Goal: Communication & Community: Answer question/provide support

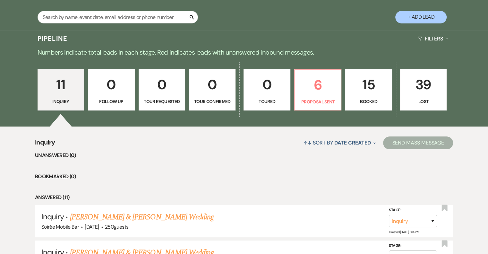
scroll to position [138, 0]
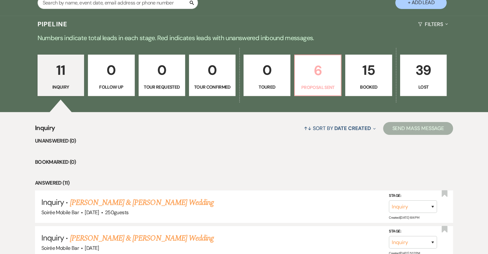
click at [315, 79] on p "6" at bounding box center [318, 71] width 38 height 22
select select "6"
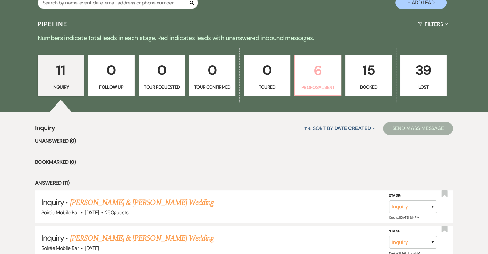
select select "6"
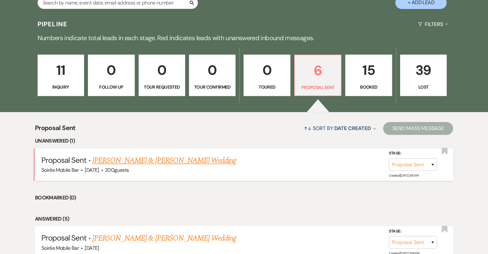
click at [145, 162] on link "[PERSON_NAME] & [PERSON_NAME] Wedding" at bounding box center [164, 161] width 144 height 12
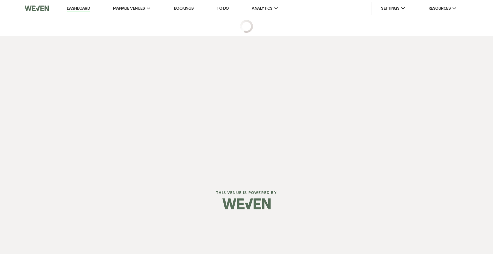
select select "6"
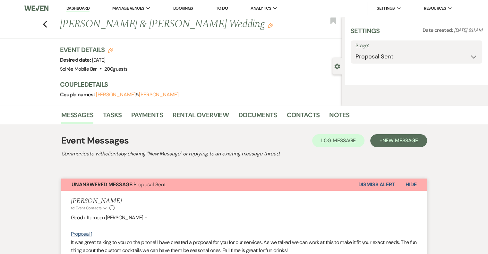
select select "5"
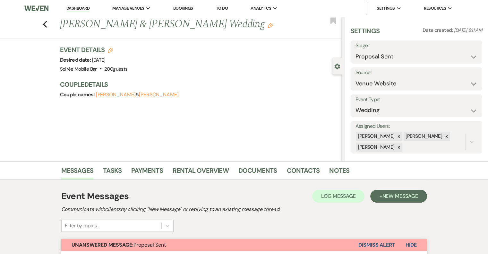
click at [79, 8] on link "Dashboard" at bounding box center [77, 8] width 23 height 6
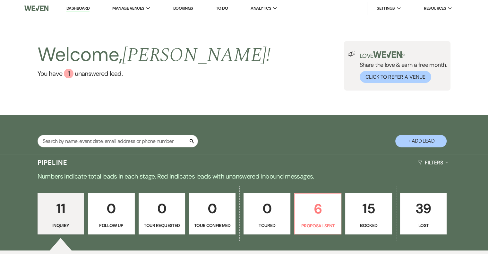
click at [372, 220] on link "15 Booked" at bounding box center [369, 214] width 47 height 42
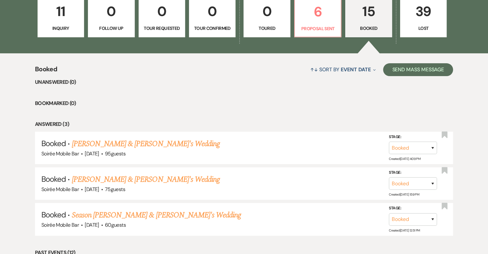
scroll to position [199, 0]
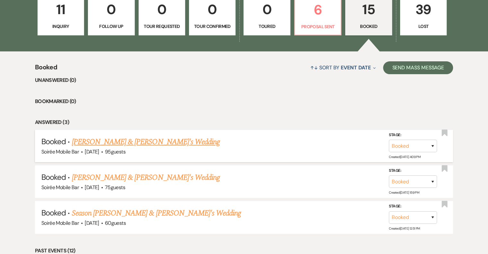
click at [154, 142] on link "[PERSON_NAME] & [PERSON_NAME]'s Wedding" at bounding box center [146, 142] width 148 height 12
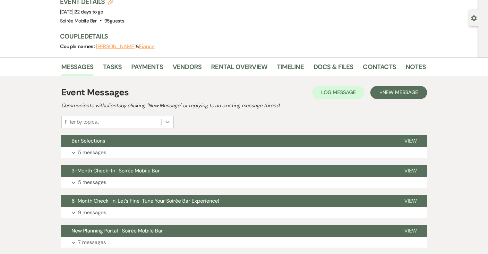
scroll to position [48, 0]
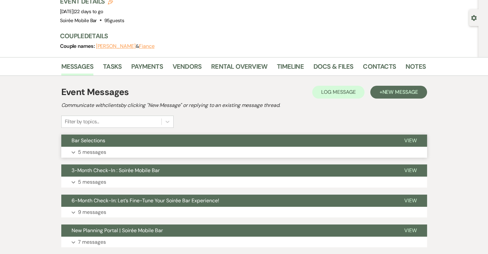
click at [102, 153] on p "5 messages" at bounding box center [92, 152] width 28 height 8
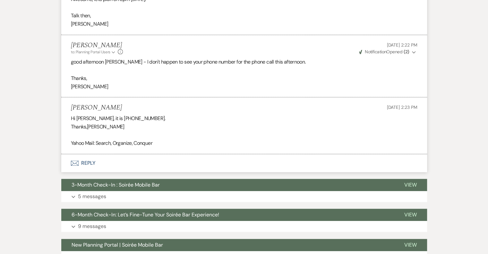
scroll to position [325, 0]
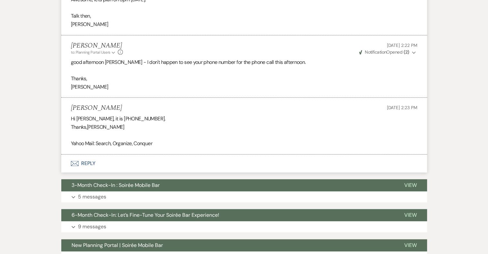
click at [88, 163] on button "Envelope Reply" at bounding box center [244, 163] width 366 height 18
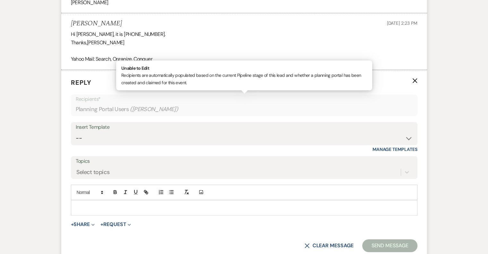
scroll to position [418, 0]
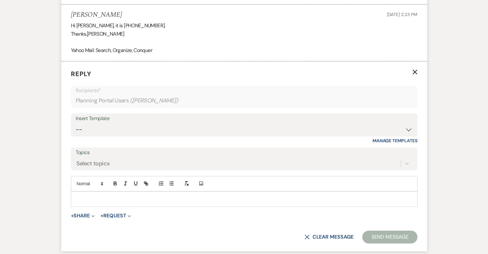
click at [100, 198] on p at bounding box center [244, 199] width 337 height 7
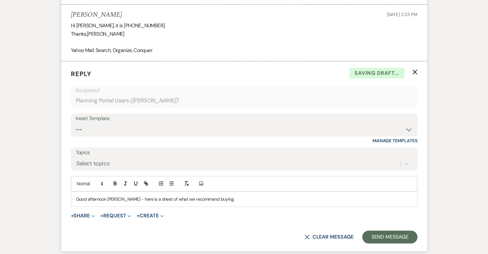
click at [214, 199] on p "Good afternoon [PERSON_NAME] - here is a sheet of what we recommend buying." at bounding box center [244, 199] width 337 height 7
click at [118, 198] on p "Good afternoon [PERSON_NAME] - here is a sheet of what we recommend buying." at bounding box center [244, 199] width 337 height 7
click at [208, 199] on p "Good afternoon [PERSON_NAME] -We have been at a work conference all week. here …" at bounding box center [244, 199] width 337 height 7
click at [300, 198] on p "Good afternoon [PERSON_NAME] -We have been at a work conference all week. Here …" at bounding box center [244, 199] width 337 height 7
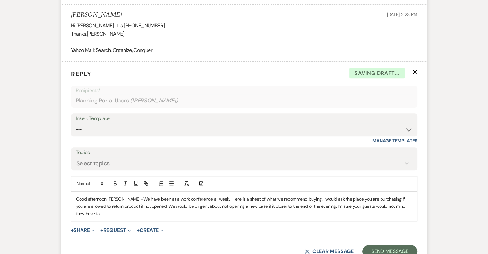
click at [301, 206] on p "Good afternoon [PERSON_NAME] -We have been at a work conference all week. Here …" at bounding box center [244, 207] width 337 height 22
click at [305, 206] on p "Good afternoon [PERSON_NAME] -We have been at a work conference all week. Here …" at bounding box center [244, 207] width 337 height 22
click at [267, 226] on div "+ Share Expand Doc Upload Documents Add Photo Images Pref Vendors Preferred ven…" at bounding box center [244, 230] width 347 height 8
click at [400, 205] on p "Good afternoon [PERSON_NAME] -We have been at a work conference all week. Here …" at bounding box center [244, 207] width 337 height 22
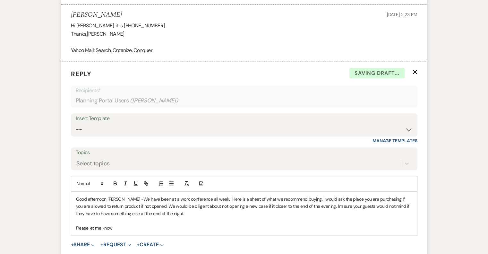
click at [164, 212] on p "Good afternoon [PERSON_NAME] -We have been at a work conference all week. Here …" at bounding box center [244, 207] width 337 height 22
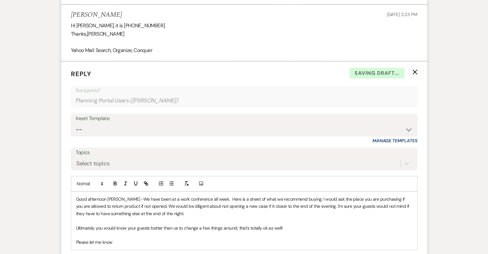
click at [115, 243] on p "Please let me know" at bounding box center [244, 242] width 337 height 7
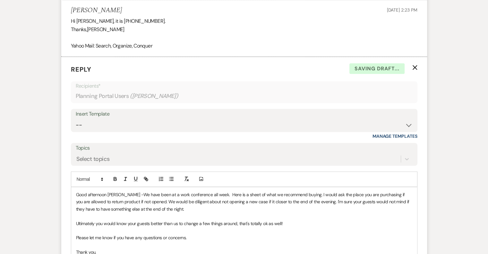
scroll to position [430, 0]
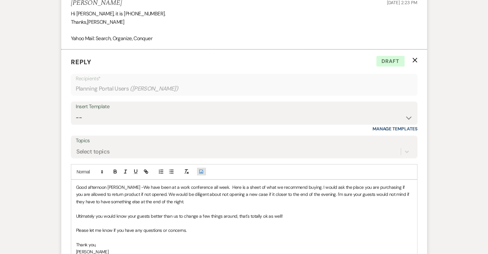
click at [201, 171] on icon "Add Photo" at bounding box center [201, 172] width 5 height 6
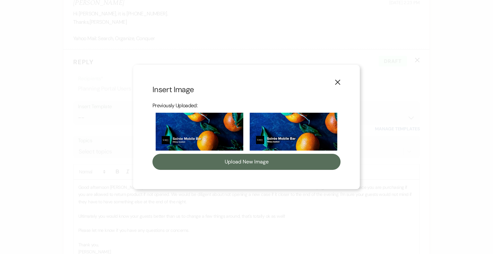
click at [335, 83] on use "button" at bounding box center [337, 82] width 5 height 5
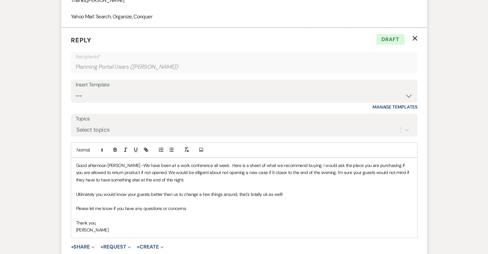
scroll to position [452, 0]
click at [90, 226] on p "[PERSON_NAME]" at bounding box center [244, 229] width 337 height 7
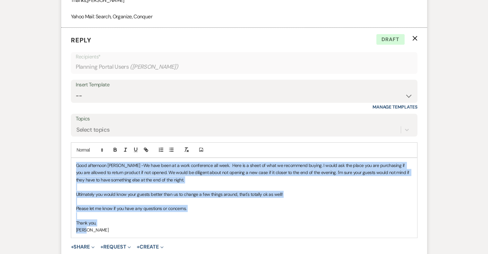
drag, startPoint x: 88, startPoint y: 231, endPoint x: 71, endPoint y: 161, distance: 71.7
click at [71, 161] on div "Good afternoon [PERSON_NAME] -We have been at a work conference all week. Here …" at bounding box center [244, 198] width 346 height 80
copy div "Good afternoon [PERSON_NAME] -We have been at a work conference all week. Here …"
click at [227, 214] on p at bounding box center [244, 215] width 337 height 7
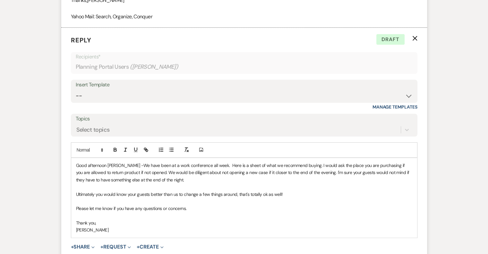
click at [96, 229] on p "[PERSON_NAME]" at bounding box center [244, 229] width 337 height 7
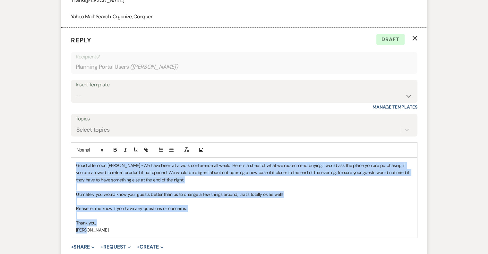
drag, startPoint x: 96, startPoint y: 229, endPoint x: 69, endPoint y: 165, distance: 69.1
click at [69, 165] on form "Reply X Draft Recipients* Planning Portal Users ( [PERSON_NAME] ) Insert Templa…" at bounding box center [244, 155] width 366 height 255
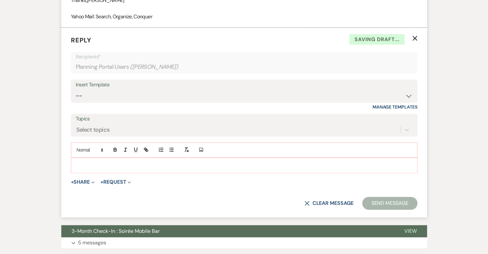
click at [412, 38] on p "Reply X Saving draft..." at bounding box center [244, 40] width 347 height 10
click at [415, 39] on icon "X" at bounding box center [415, 38] width 5 height 5
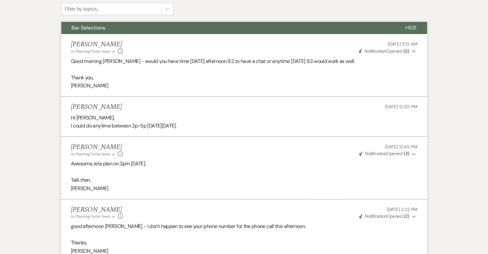
scroll to position [0, 0]
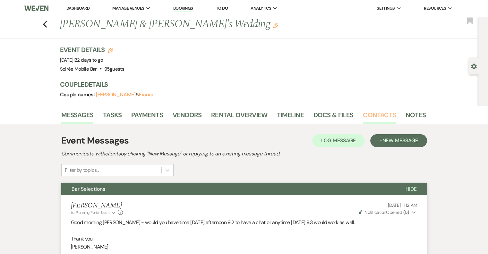
click at [387, 115] on link "Contacts" at bounding box center [379, 117] width 33 height 14
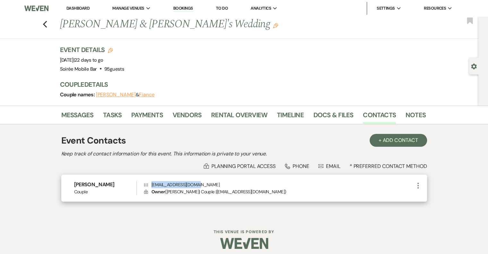
drag, startPoint x: 206, startPoint y: 184, endPoint x: 150, endPoint y: 182, distance: 56.9
click at [150, 182] on p "Envelope [EMAIL_ADDRESS][DOMAIN_NAME]" at bounding box center [279, 184] width 270 height 7
copy p "[EMAIL_ADDRESS][DOMAIN_NAME]"
